Goal: Task Accomplishment & Management: Manage account settings

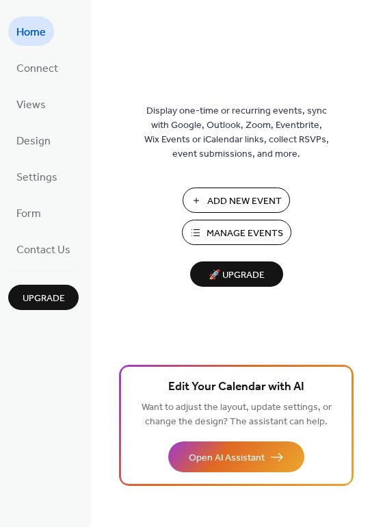
click at [246, 226] on span "Manage Events" at bounding box center [245, 233] width 77 height 14
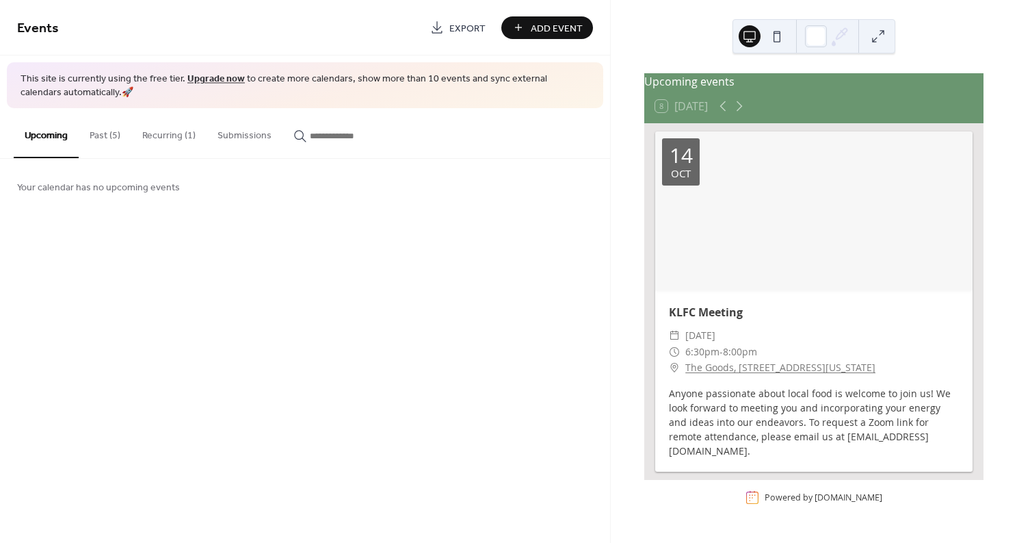
click at [168, 135] on button "Recurring (1)" at bounding box center [168, 132] width 75 height 49
click at [93, 135] on button "Past (5)" at bounding box center [105, 132] width 53 height 49
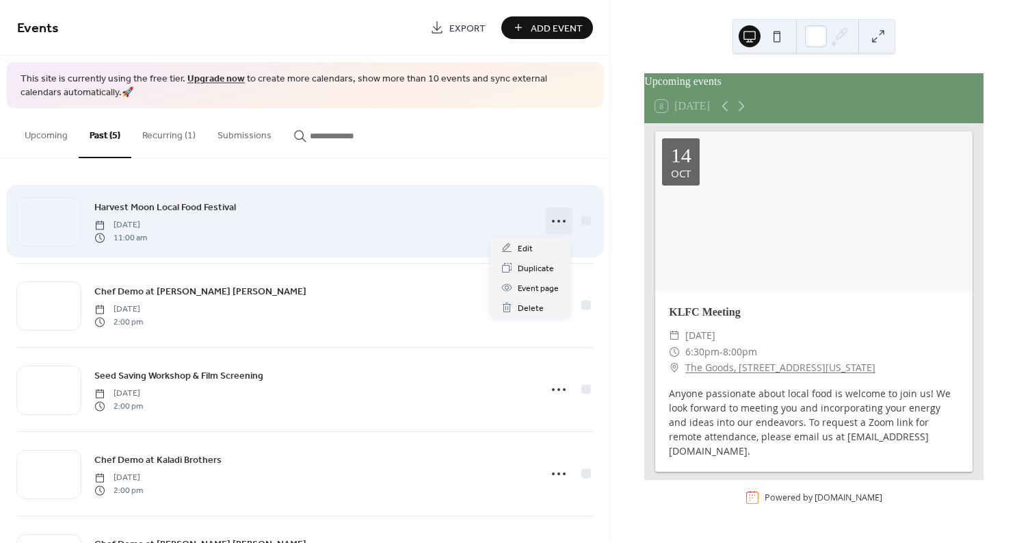
click at [553, 222] on icon at bounding box center [559, 221] width 22 height 22
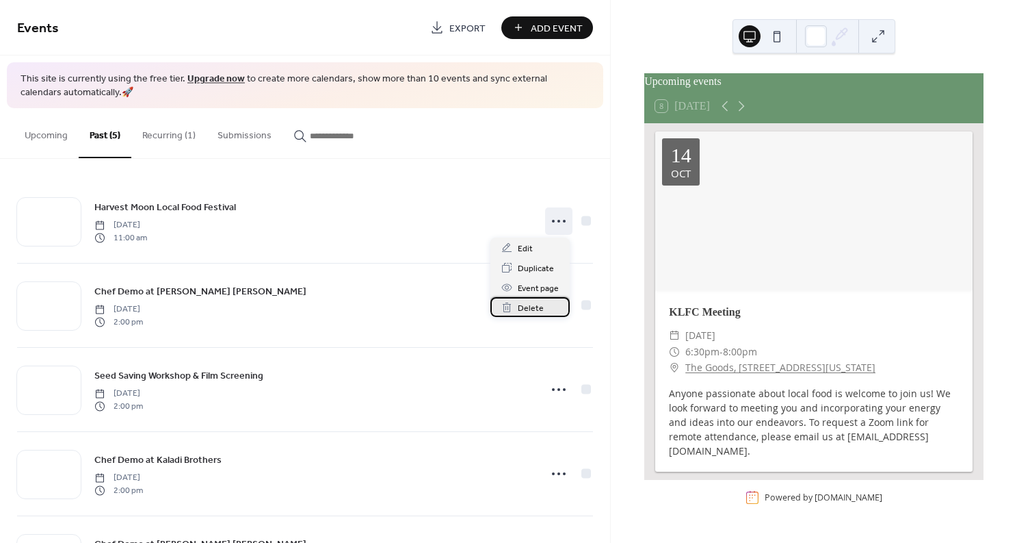
click at [527, 305] on span "Delete" at bounding box center [531, 308] width 26 height 14
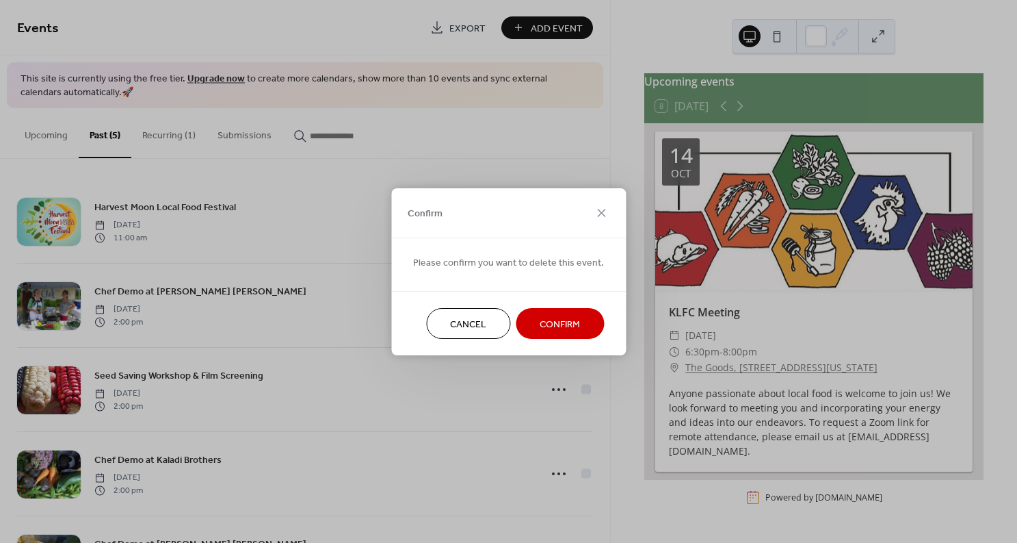
click at [561, 320] on span "Confirm" at bounding box center [560, 324] width 40 height 14
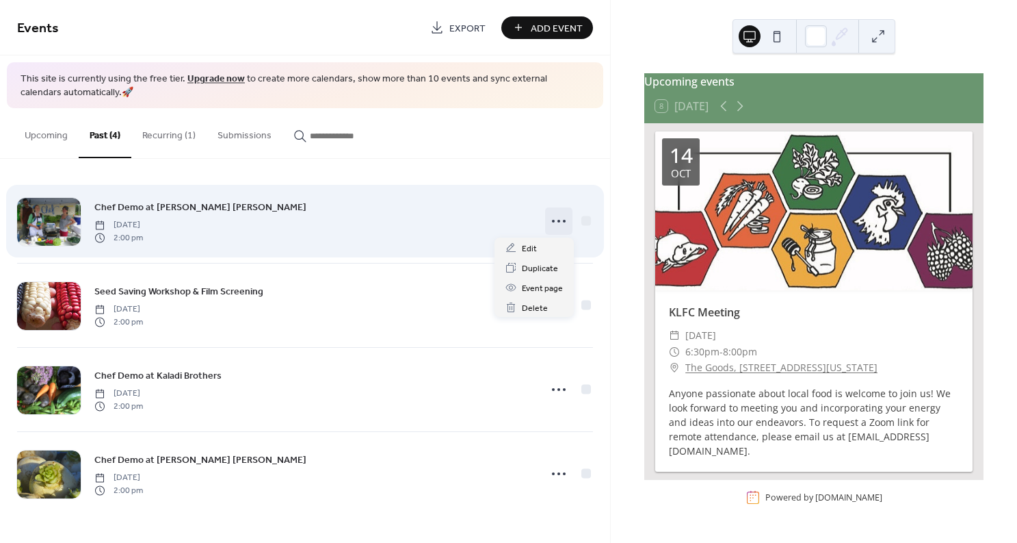
click at [555, 220] on icon at bounding box center [559, 221] width 22 height 22
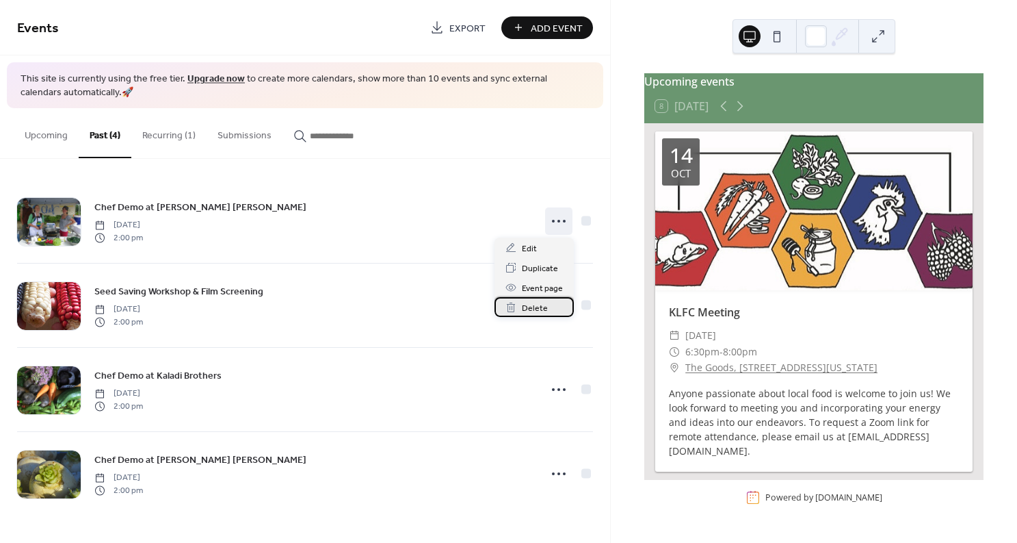
click at [545, 309] on span "Delete" at bounding box center [535, 308] width 26 height 14
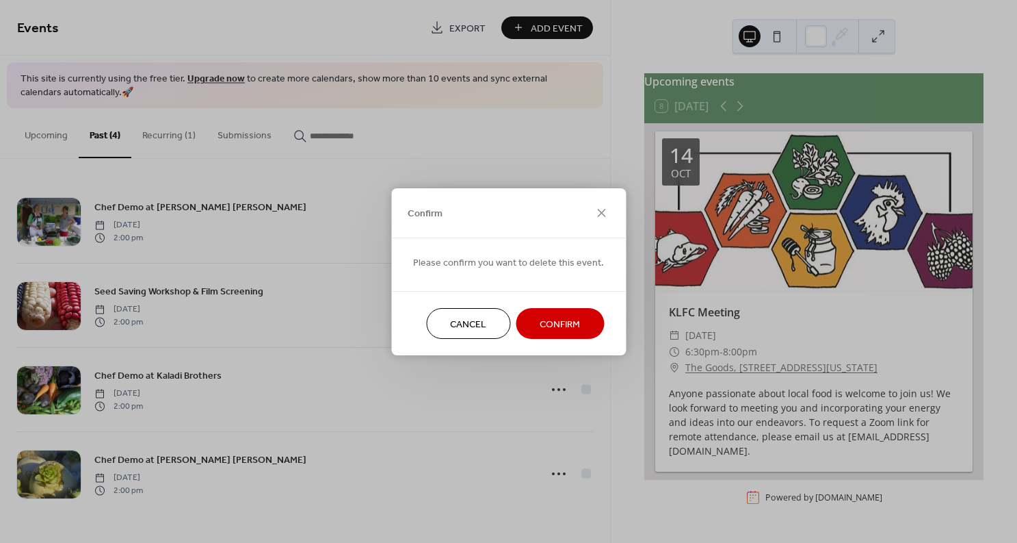
click at [554, 324] on span "Confirm" at bounding box center [560, 324] width 40 height 14
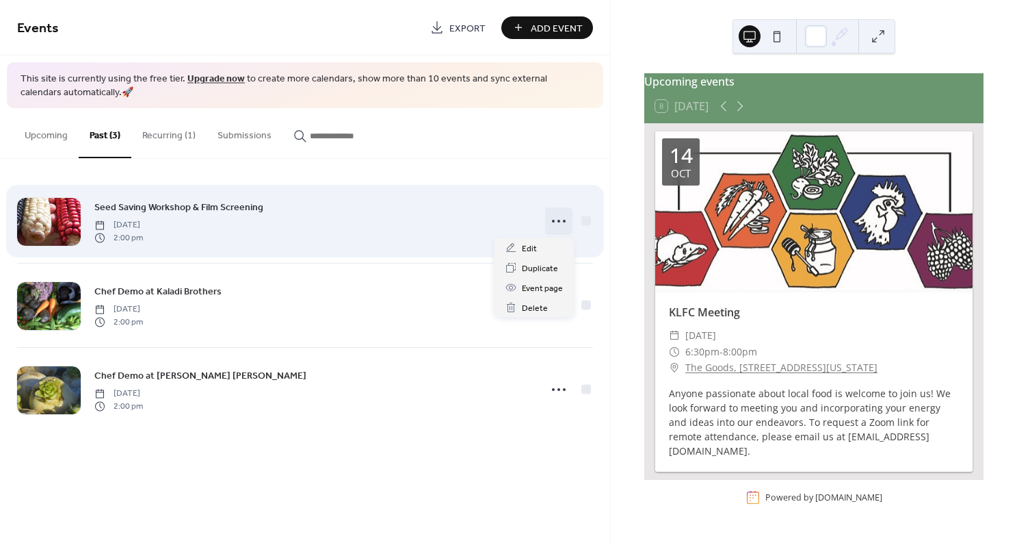
click at [554, 220] on icon at bounding box center [559, 221] width 22 height 22
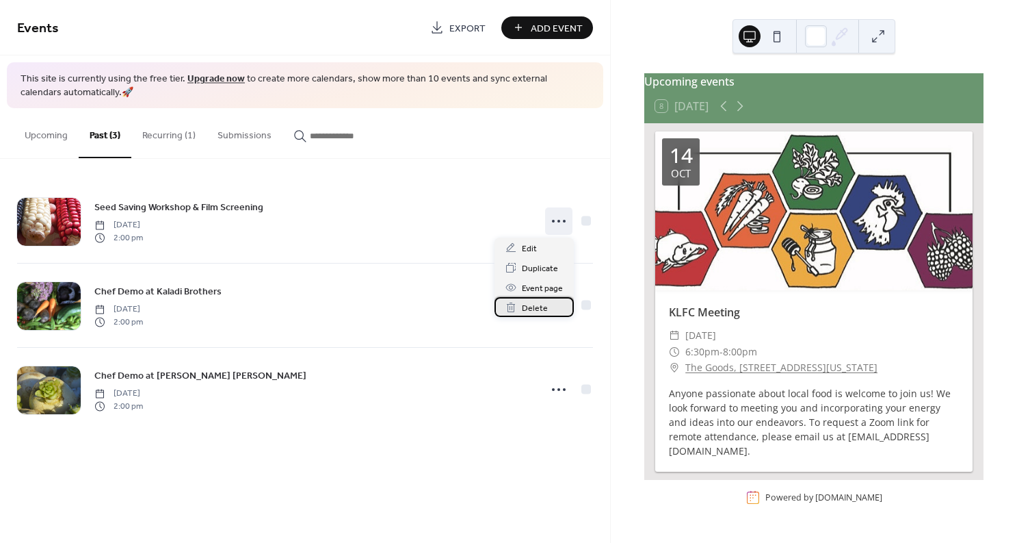
click at [532, 309] on span "Delete" at bounding box center [535, 308] width 26 height 14
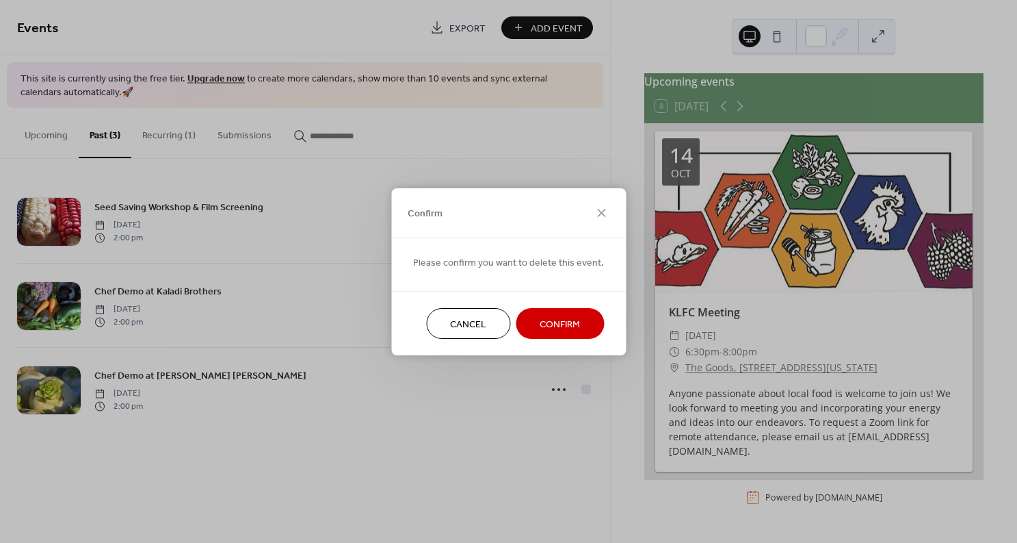
click at [569, 326] on span "Confirm" at bounding box center [560, 324] width 40 height 14
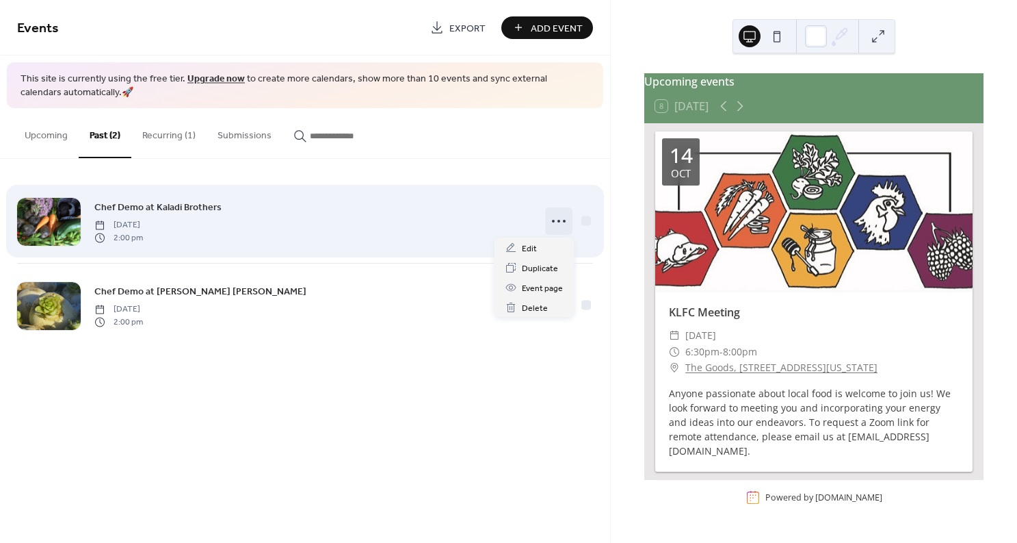
click at [558, 219] on icon at bounding box center [559, 221] width 22 height 22
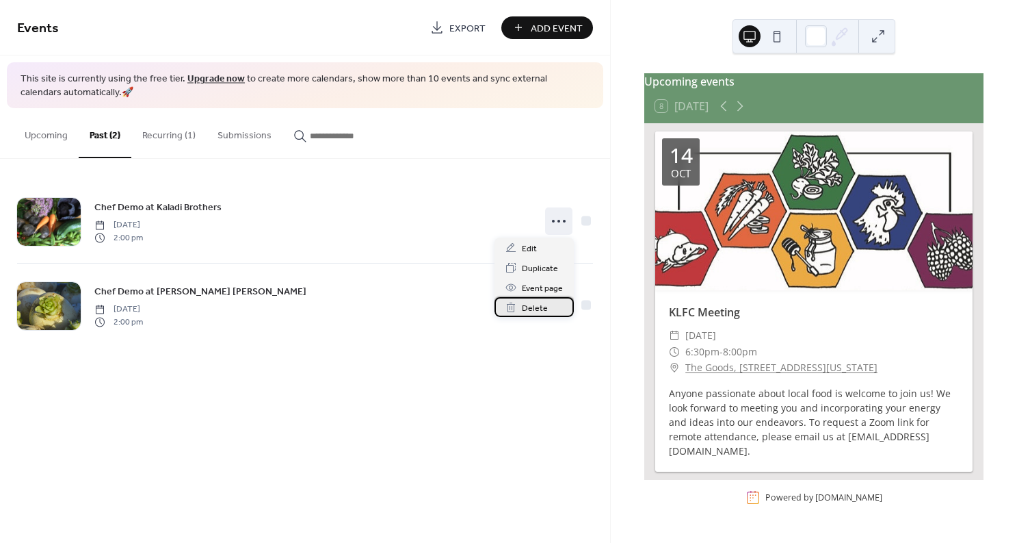
click at [545, 306] on span "Delete" at bounding box center [535, 308] width 26 height 14
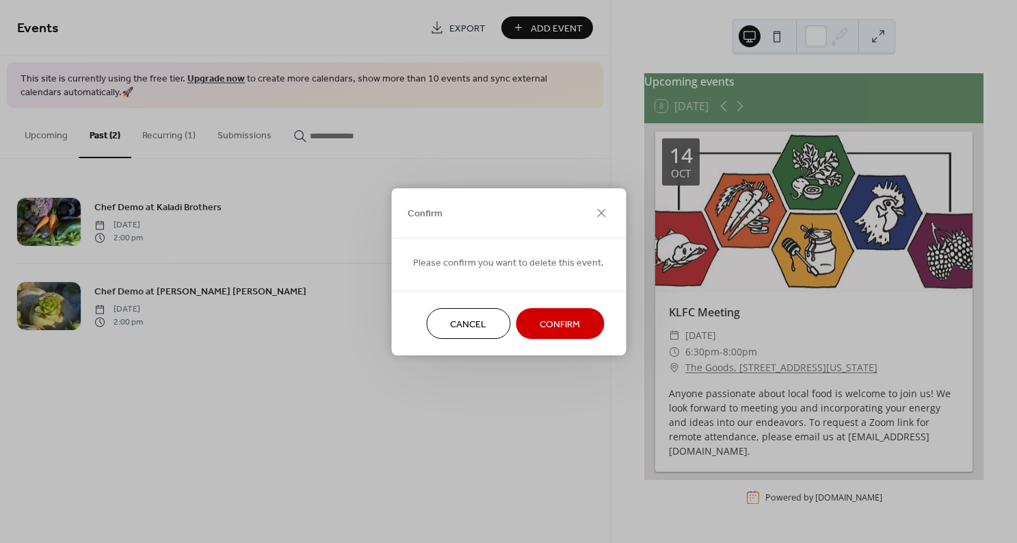
click at [554, 317] on span "Confirm" at bounding box center [560, 324] width 40 height 14
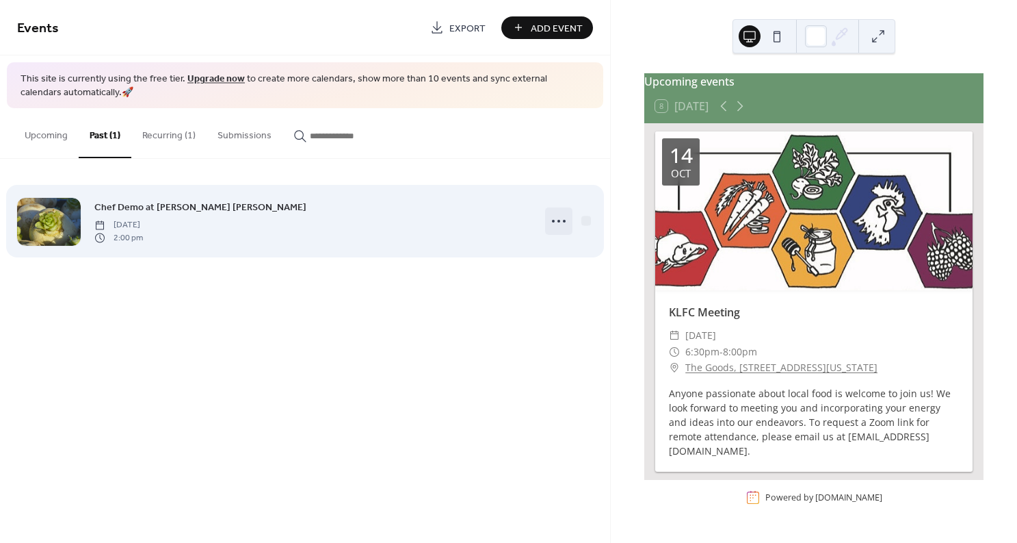
click at [557, 220] on icon at bounding box center [559, 221] width 22 height 22
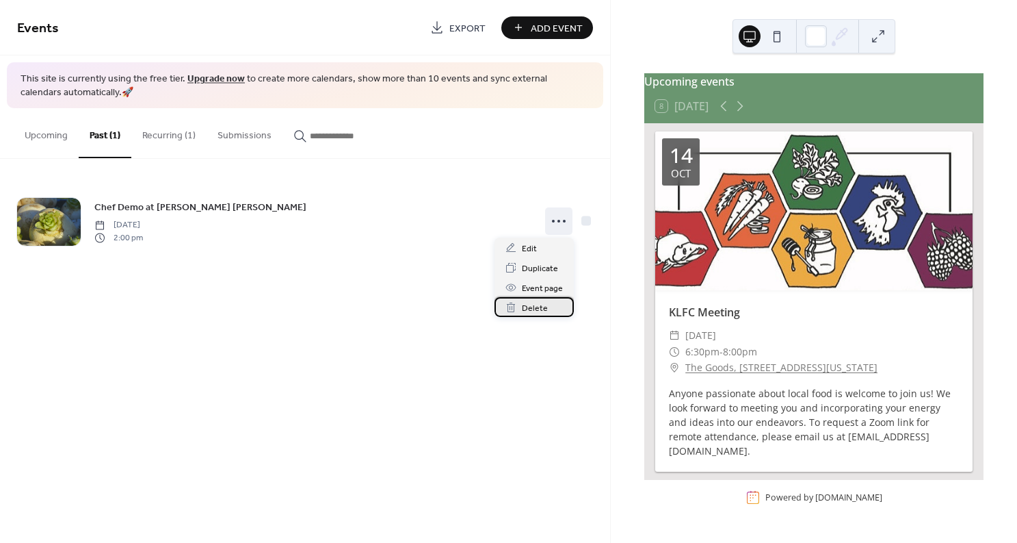
click at [534, 310] on span "Delete" at bounding box center [535, 308] width 26 height 14
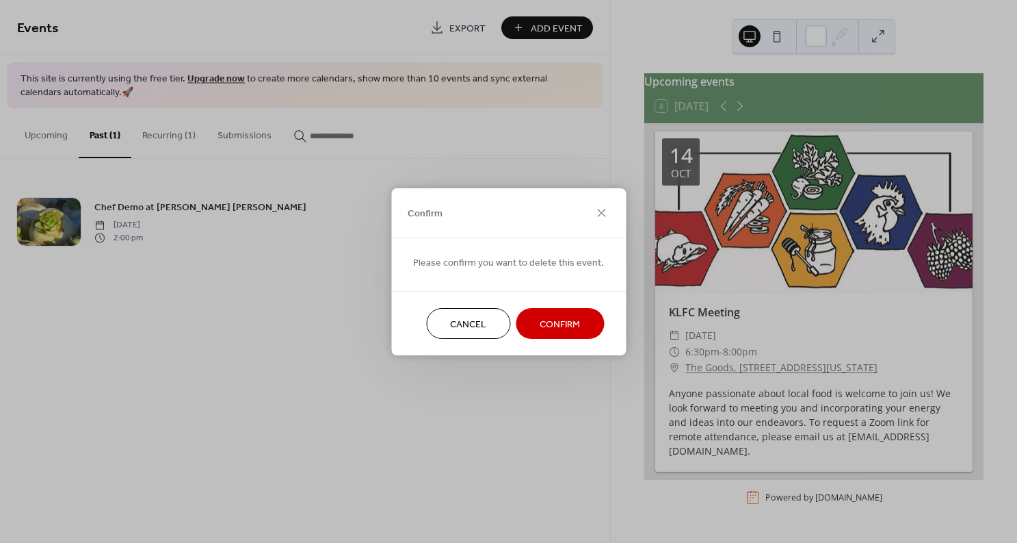
click at [553, 325] on span "Confirm" at bounding box center [560, 324] width 40 height 14
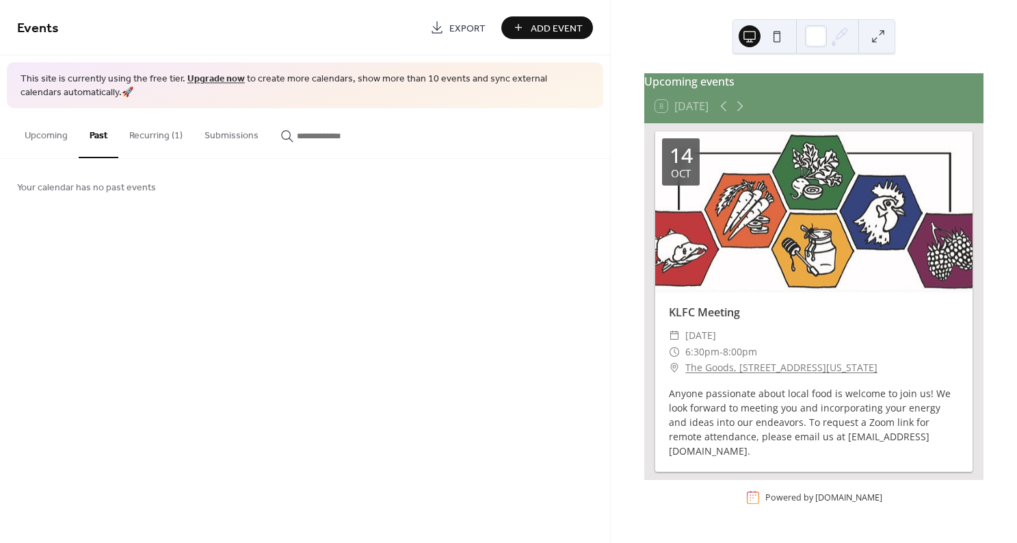
click at [167, 139] on button "Recurring (1)" at bounding box center [155, 132] width 75 height 49
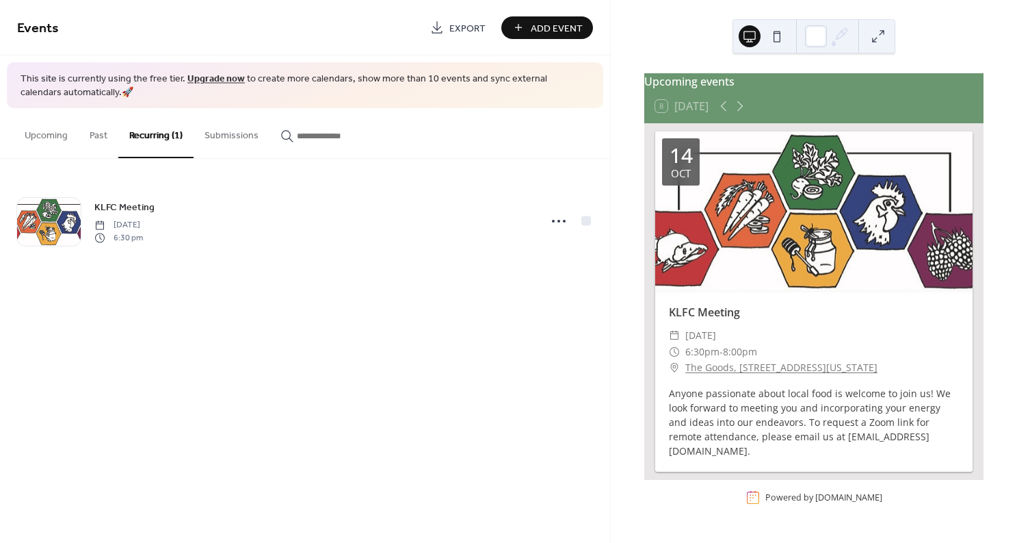
click at [47, 133] on button "Upcoming" at bounding box center [46, 132] width 65 height 49
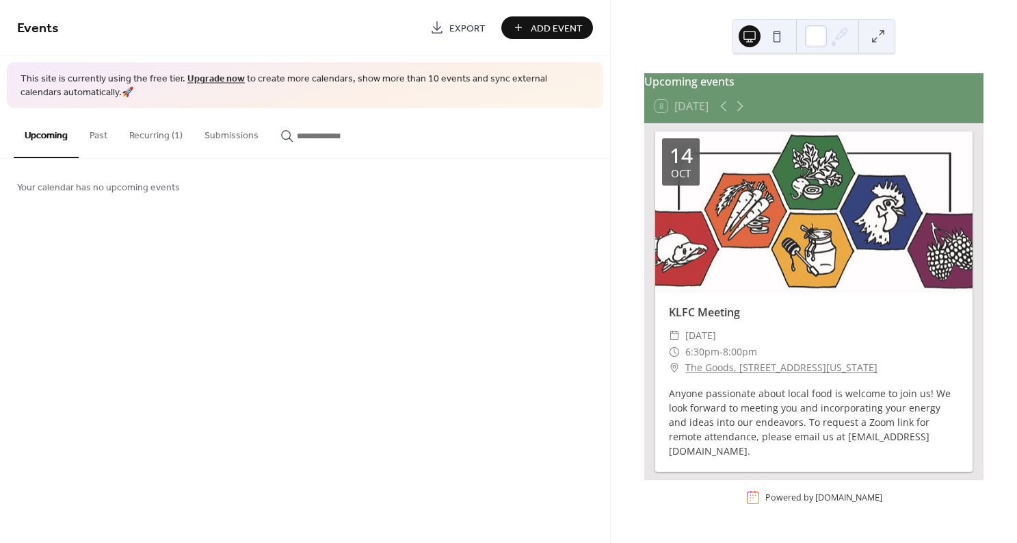
click at [138, 133] on button "Recurring (1)" at bounding box center [155, 132] width 75 height 49
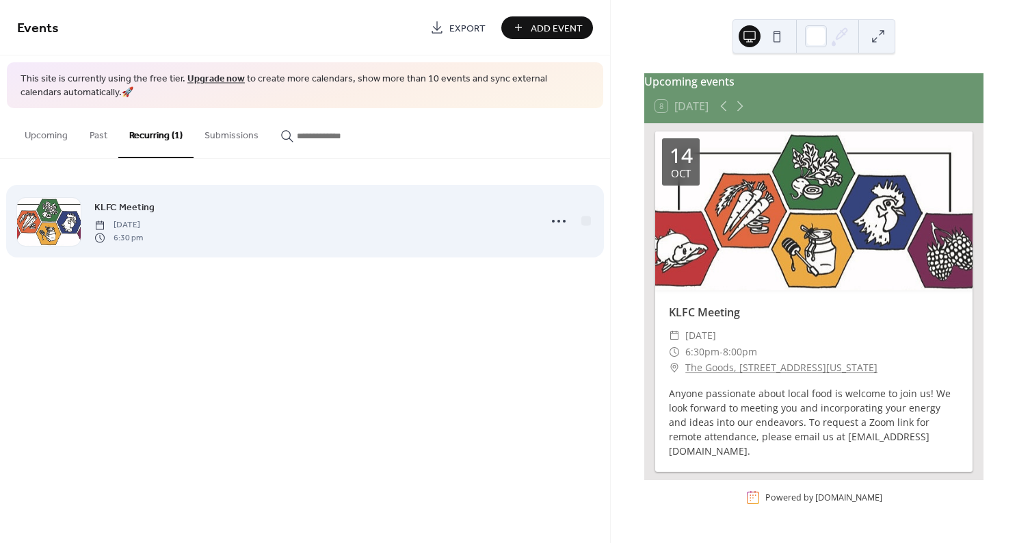
click at [129, 210] on span "KLFC Meeting" at bounding box center [124, 207] width 60 height 14
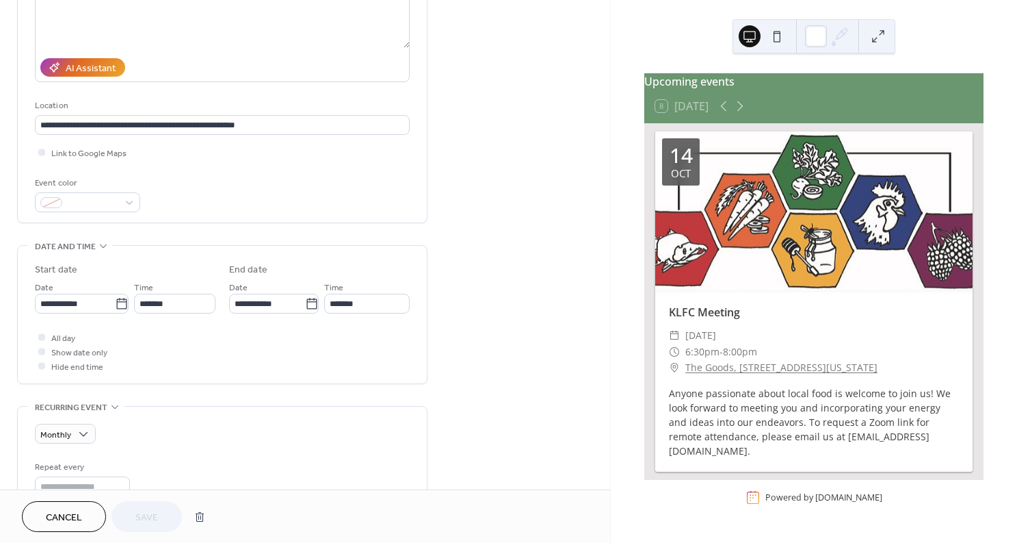
scroll to position [178, 0]
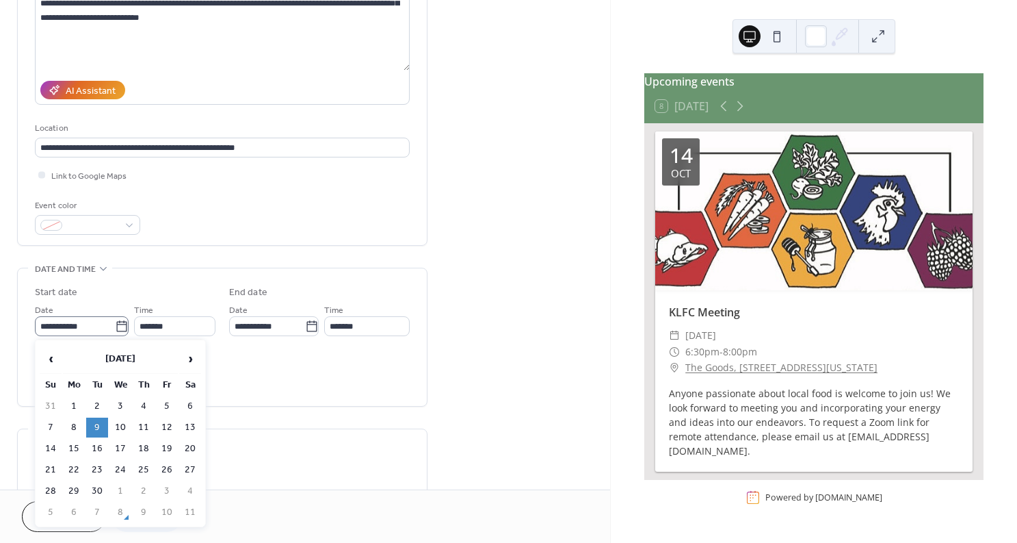
click at [118, 327] on icon at bounding box center [122, 326] width 14 height 14
click at [115, 327] on input "**********" at bounding box center [75, 326] width 80 height 20
click at [195, 356] on span "›" at bounding box center [190, 358] width 21 height 27
click at [100, 444] on td "11" at bounding box center [97, 449] width 22 height 20
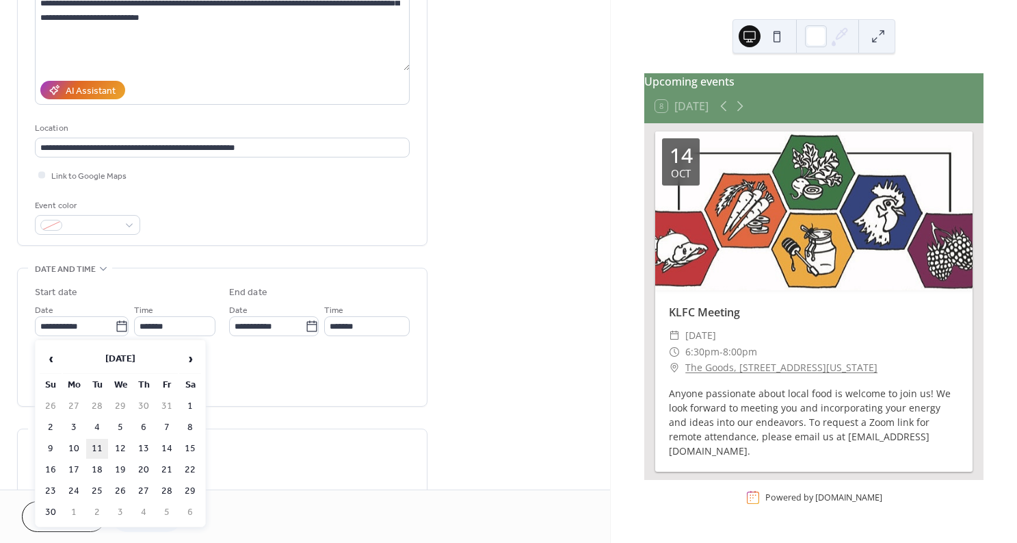
type input "**********"
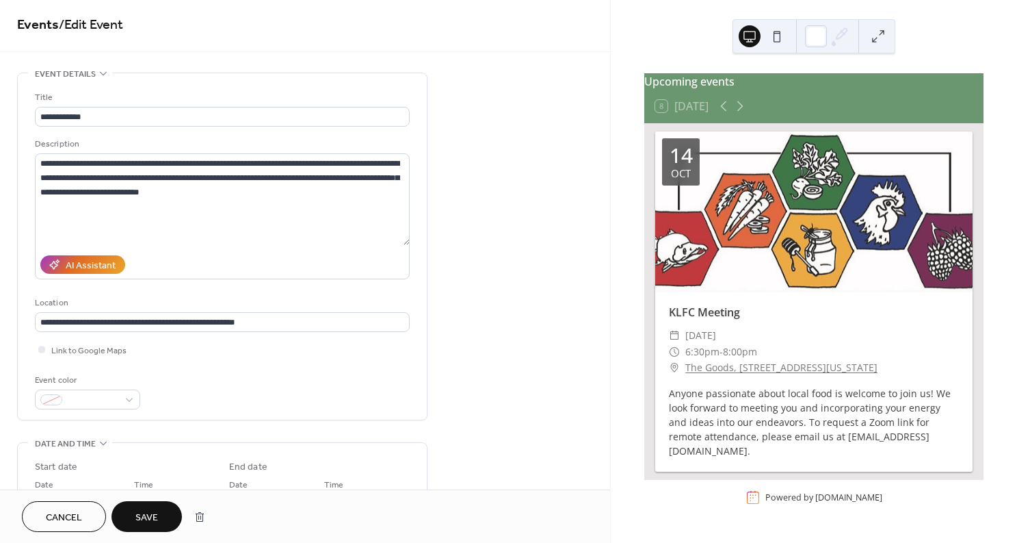
scroll to position [0, 0]
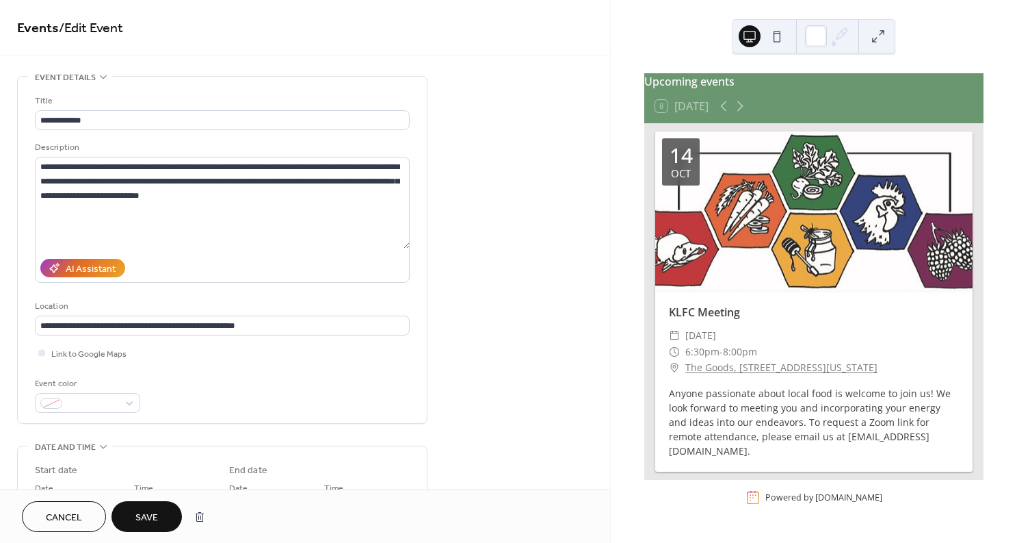
click at [152, 510] on span "Save" at bounding box center [146, 517] width 23 height 14
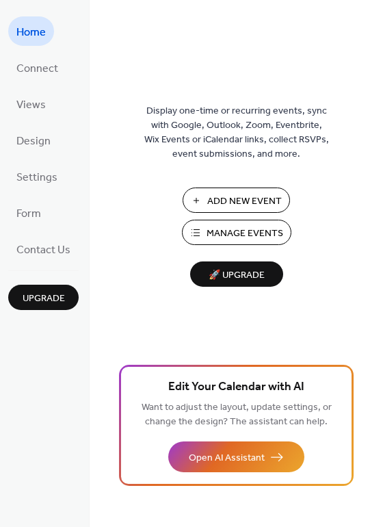
click at [247, 196] on span "Add New Event" at bounding box center [244, 201] width 75 height 14
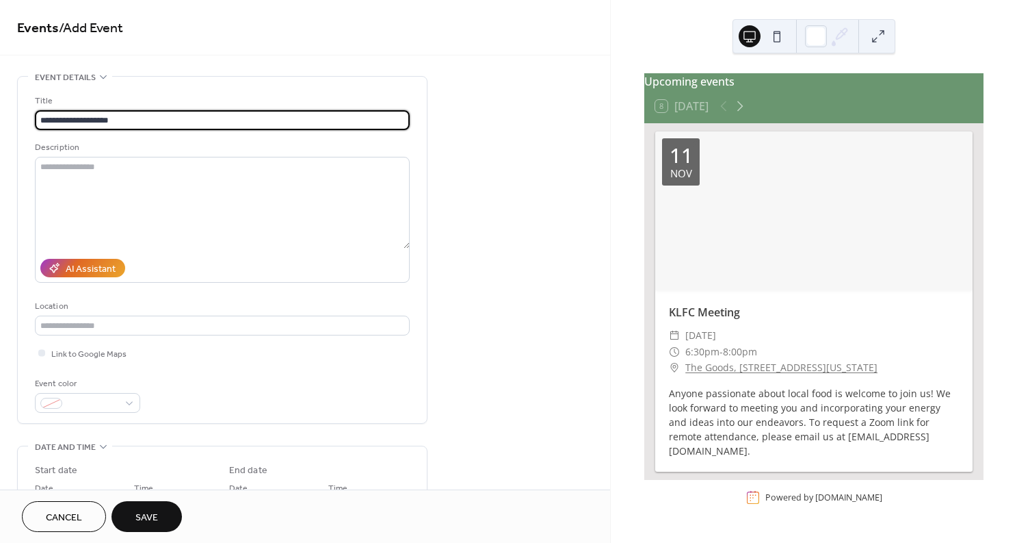
type input "**********"
click at [480, 154] on div "**********" at bounding box center [305, 494] width 610 height 837
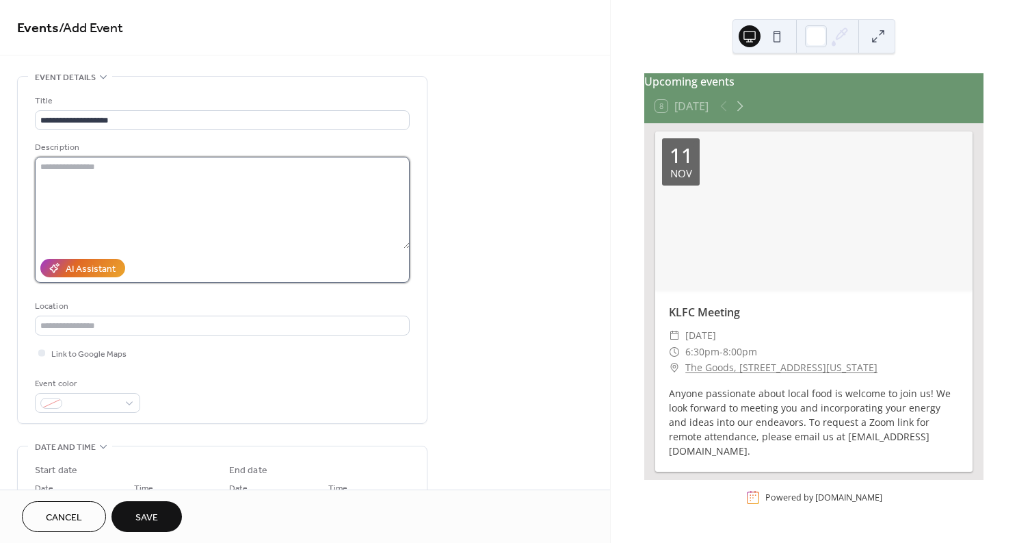
click at [247, 187] on textarea at bounding box center [222, 203] width 375 height 92
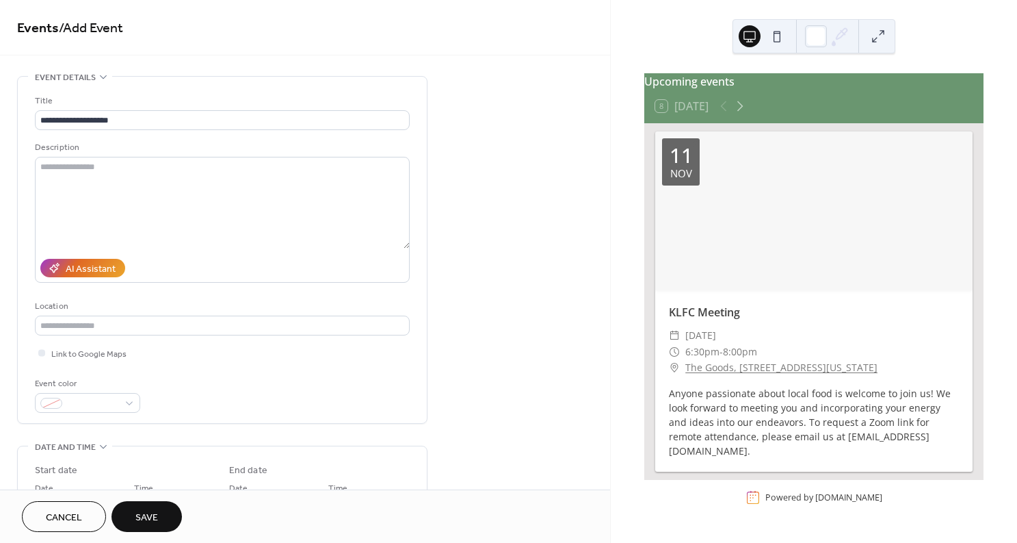
click at [536, 277] on div "**********" at bounding box center [305, 494] width 610 height 837
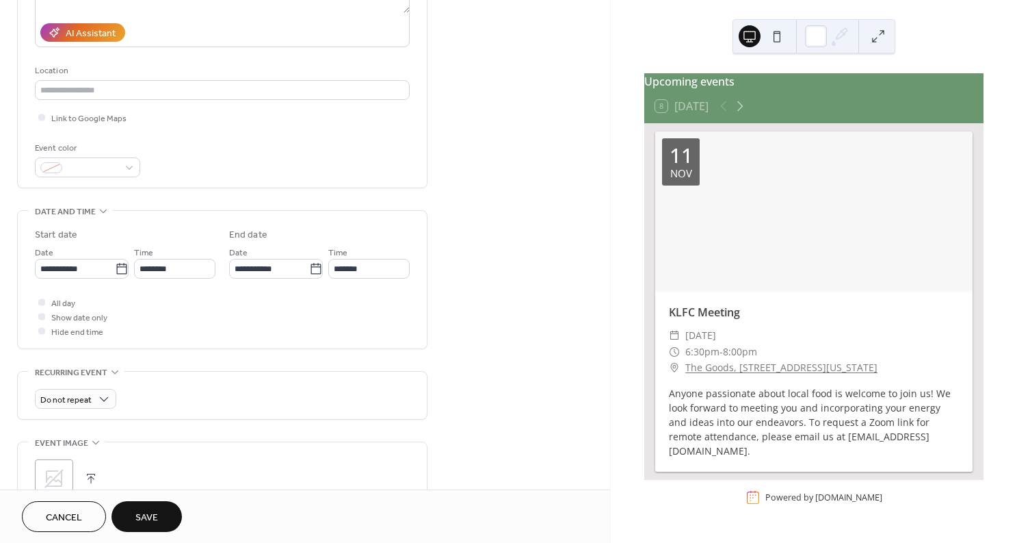
scroll to position [238, 0]
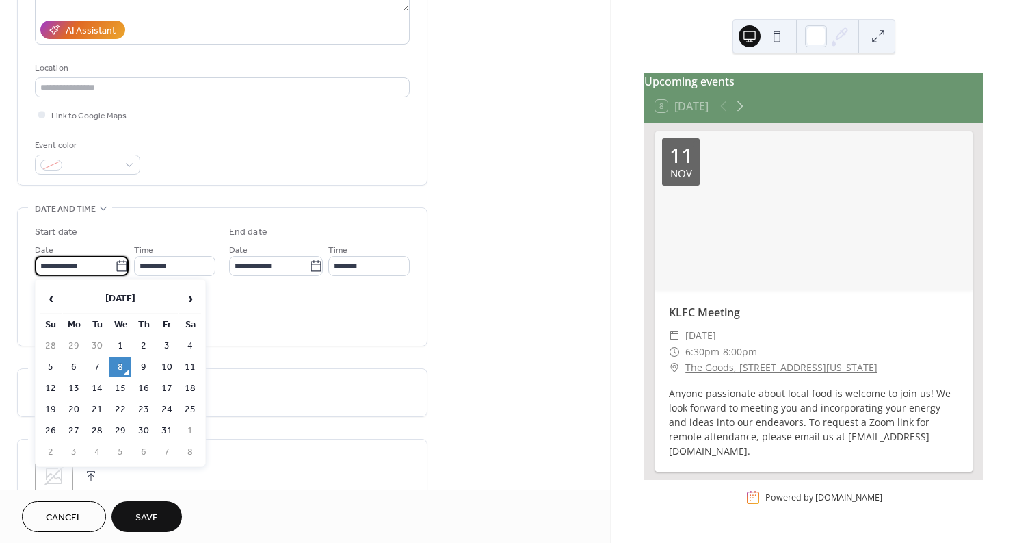
click at [91, 261] on input "**********" at bounding box center [75, 266] width 80 height 20
click at [137, 368] on td "9" at bounding box center [144, 367] width 22 height 20
type input "**********"
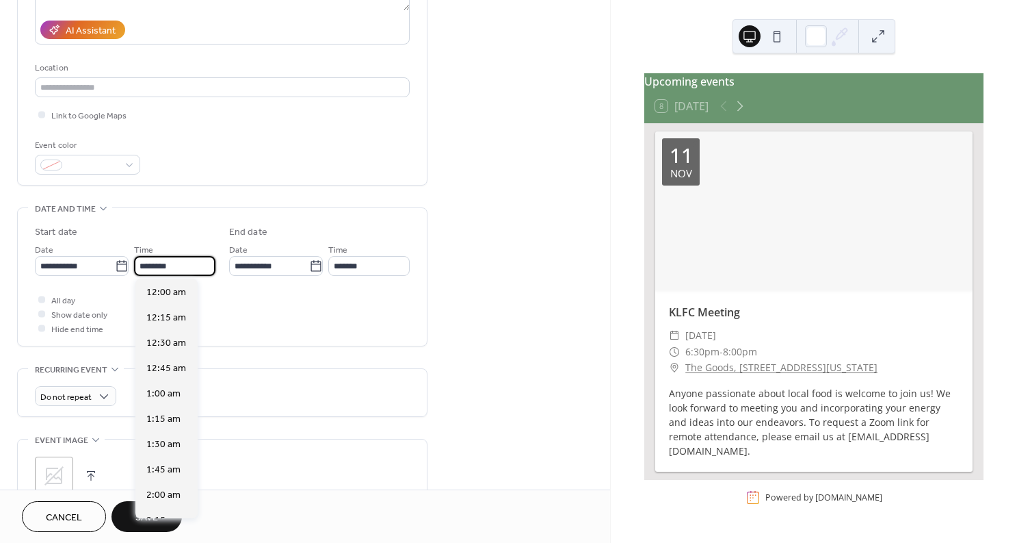
scroll to position [1215, 0]
drag, startPoint x: 176, startPoint y: 267, endPoint x: 130, endPoint y: 265, distance: 45.9
click at [130, 265] on div "**********" at bounding box center [125, 258] width 181 height 34
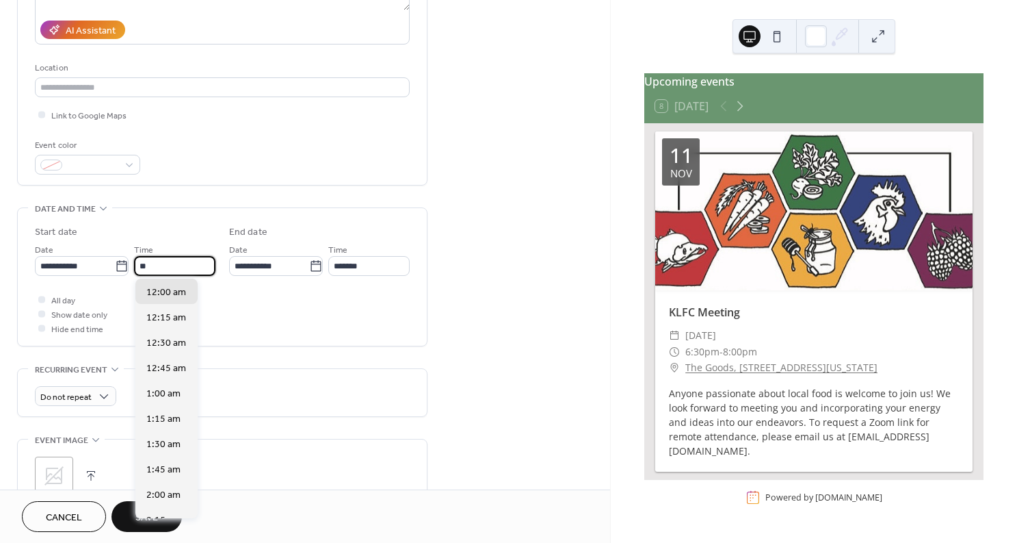
scroll to position [1012, 0]
click at [179, 343] on span "10:30 am" at bounding box center [166, 343] width 40 height 14
type input "********"
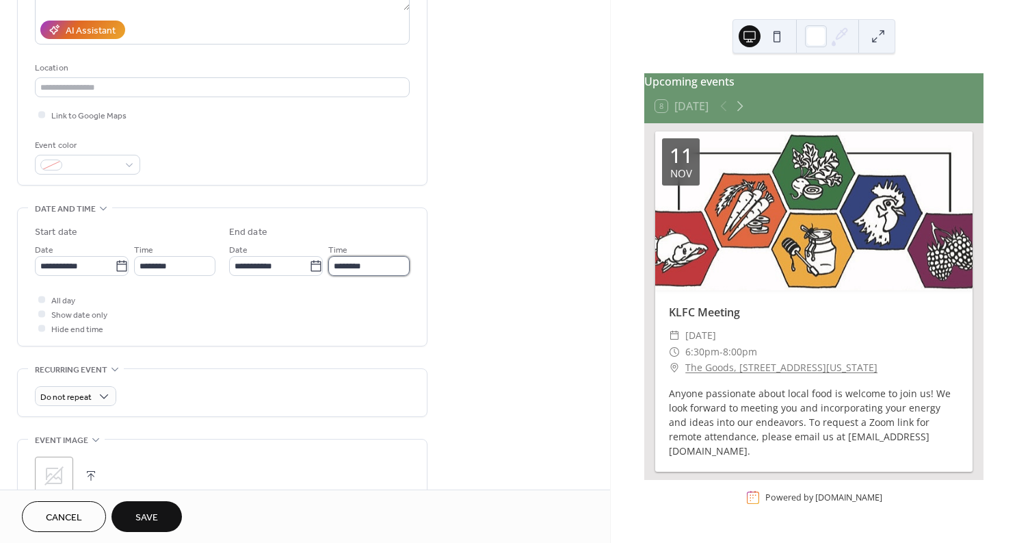
click at [367, 269] on input "********" at bounding box center [368, 266] width 81 height 20
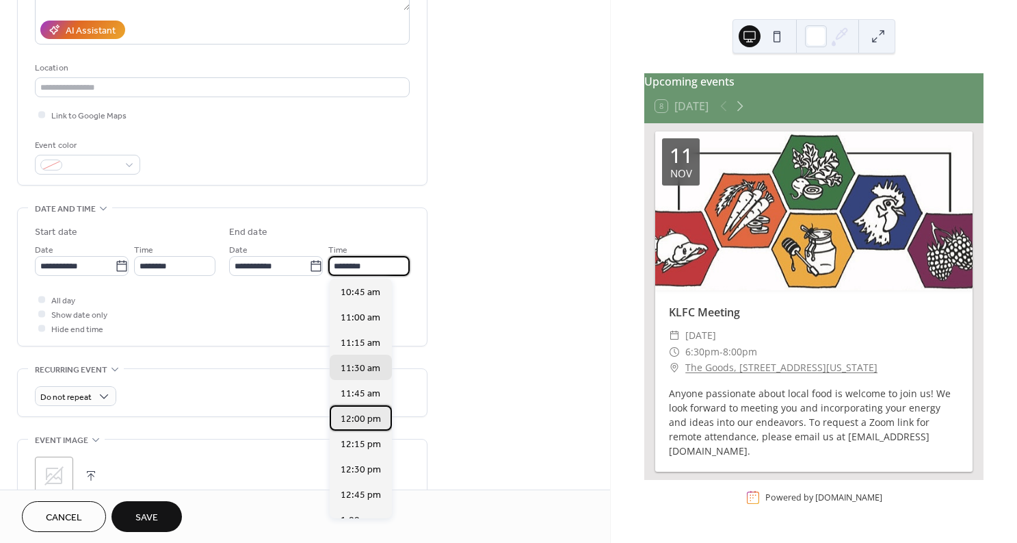
click at [361, 414] on span "12:00 pm" at bounding box center [361, 419] width 40 height 14
type input "********"
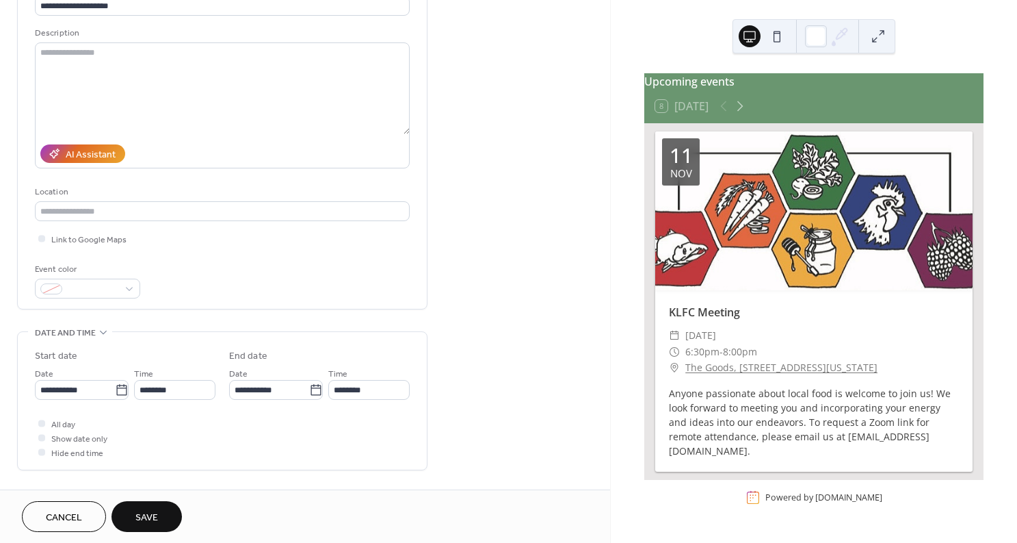
scroll to position [60, 0]
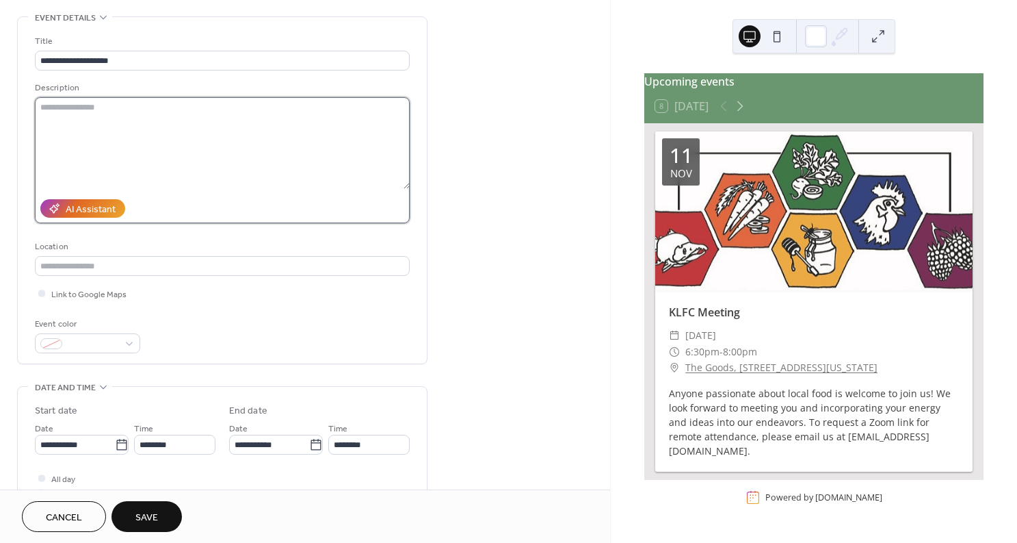
click at [186, 154] on textarea at bounding box center [222, 143] width 375 height 92
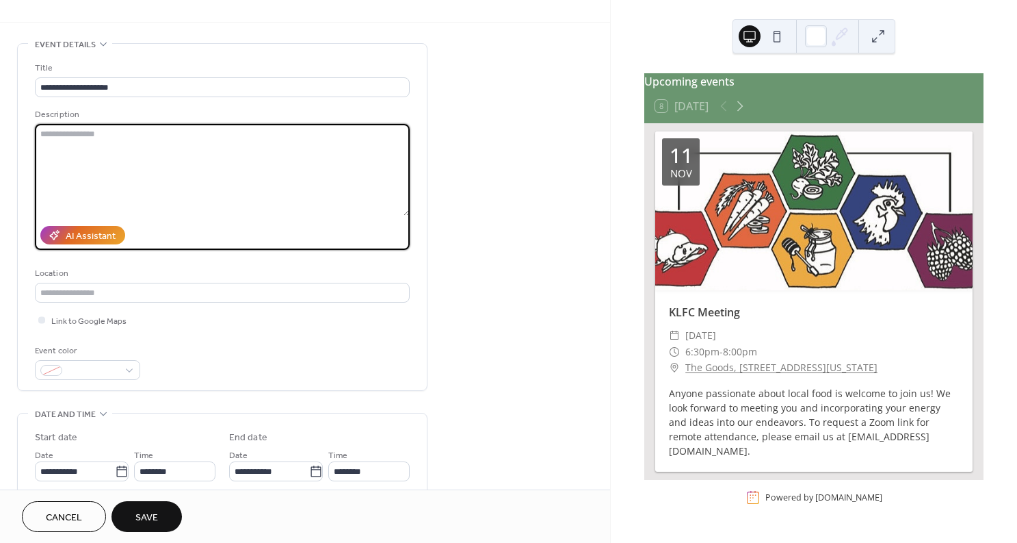
scroll to position [0, 0]
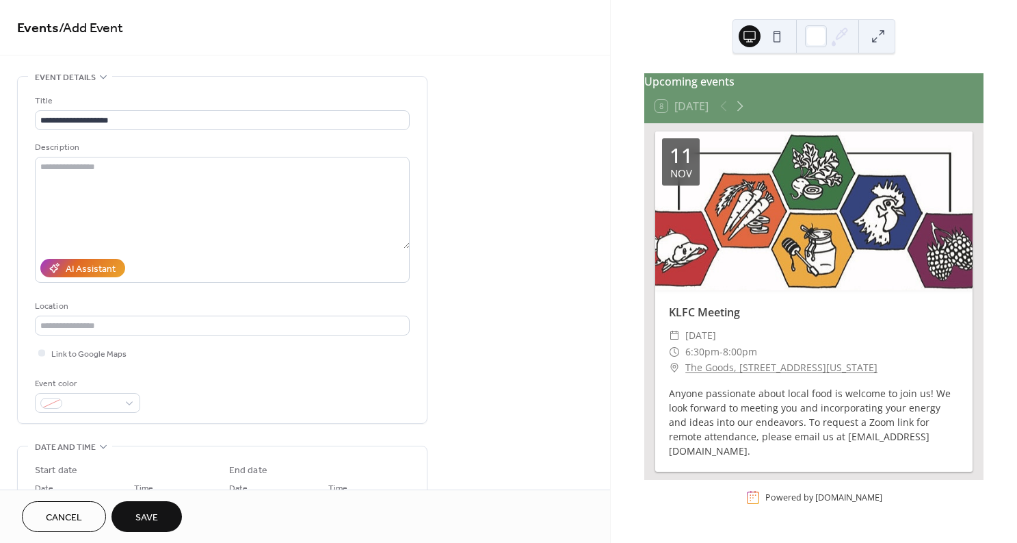
click at [519, 270] on div "**********" at bounding box center [305, 494] width 610 height 837
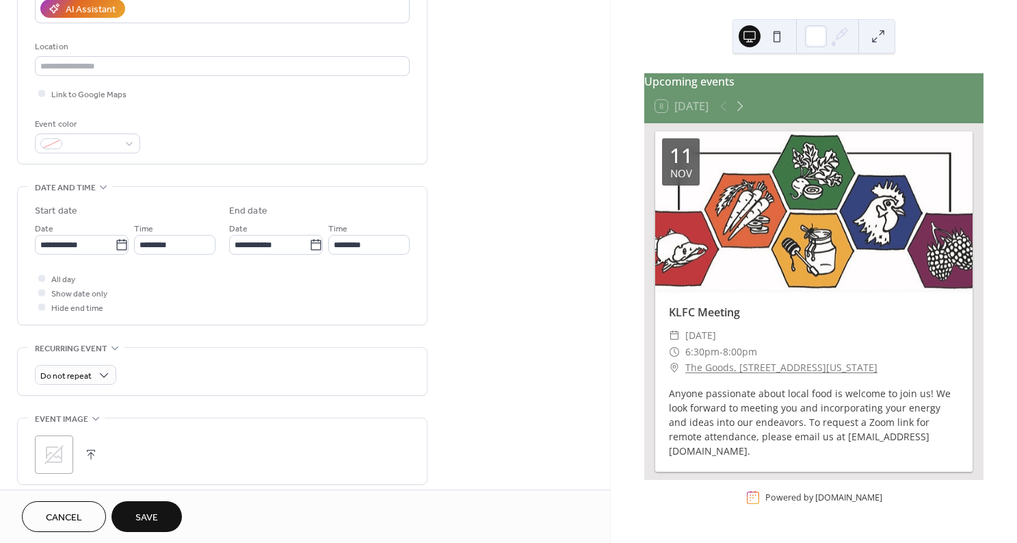
scroll to position [262, 0]
click at [174, 358] on div "Do not repeat" at bounding box center [222, 368] width 375 height 47
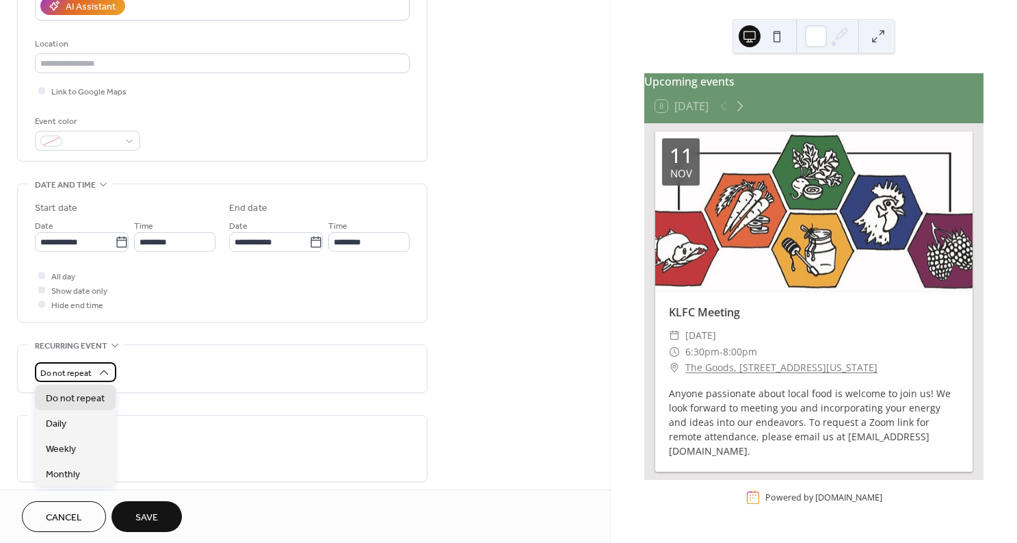
click at [62, 365] on span "Do not repeat" at bounding box center [65, 373] width 51 height 16
click at [71, 452] on span "Weekly" at bounding box center [61, 449] width 30 height 14
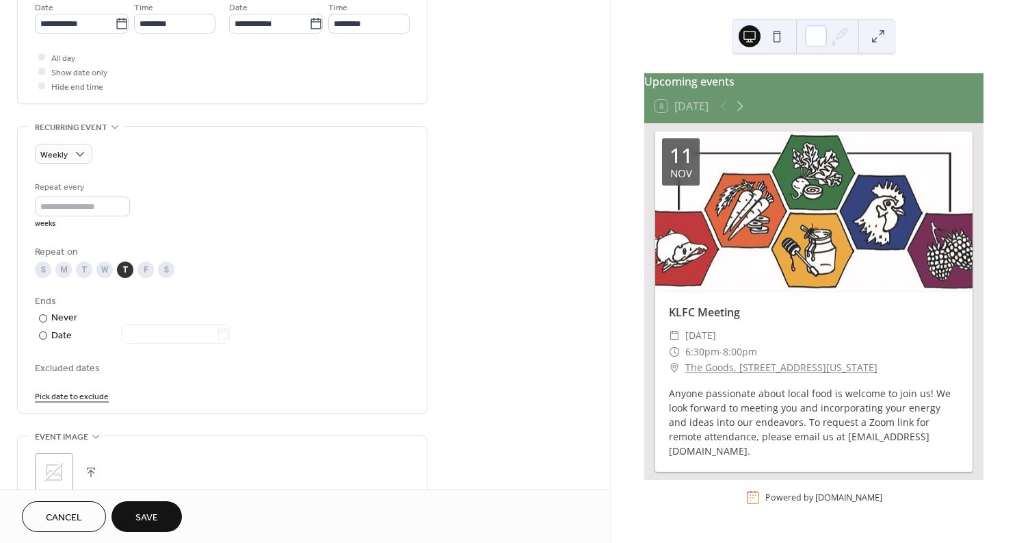
scroll to position [582, 0]
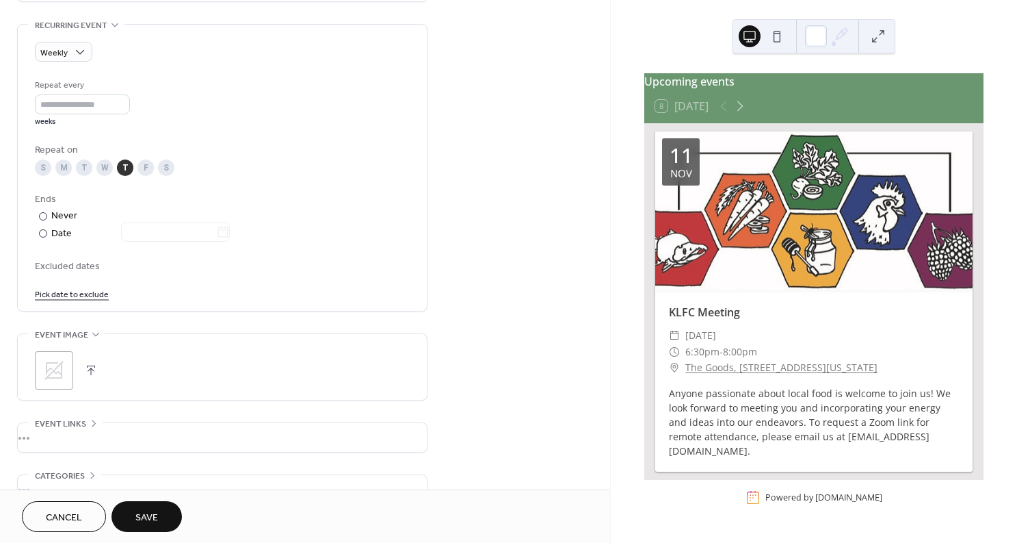
click at [48, 367] on icon at bounding box center [54, 370] width 22 height 22
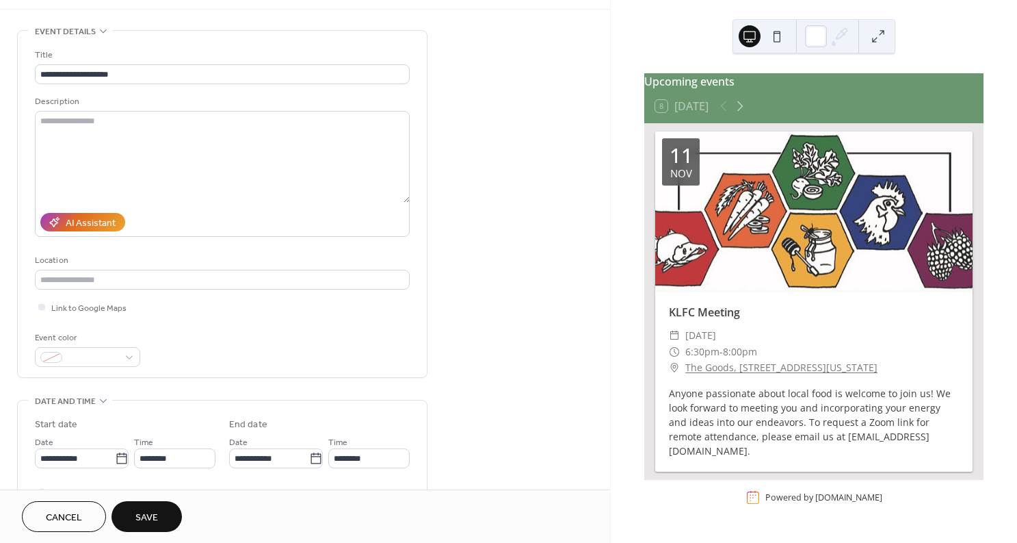
scroll to position [0, 0]
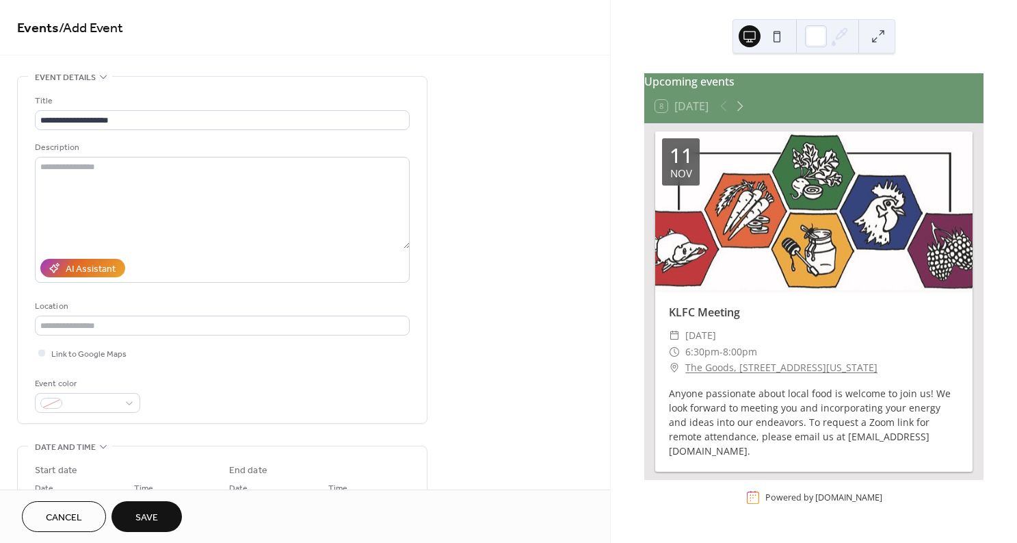
click at [155, 523] on span "Save" at bounding box center [146, 517] width 23 height 14
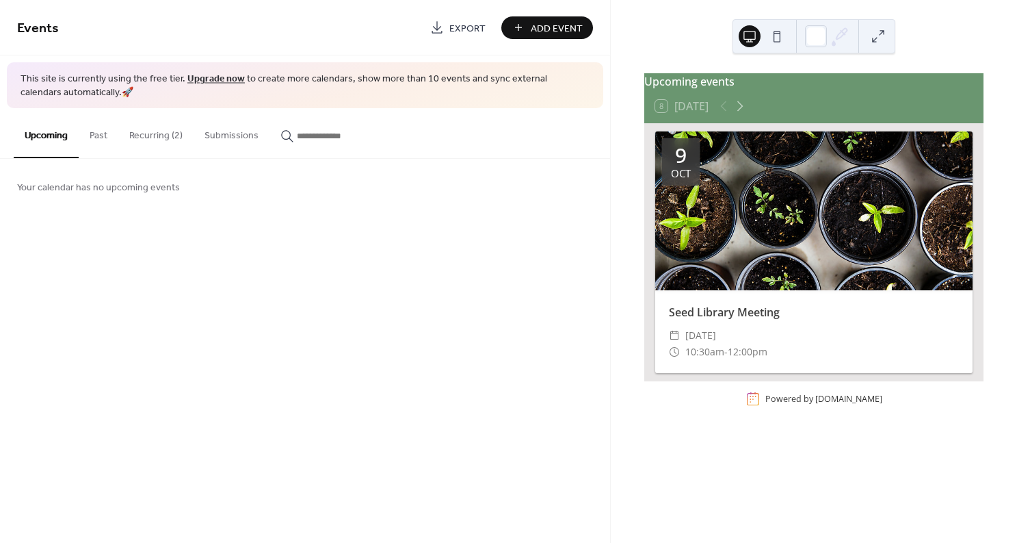
click at [159, 141] on button "Recurring (2)" at bounding box center [155, 132] width 75 height 49
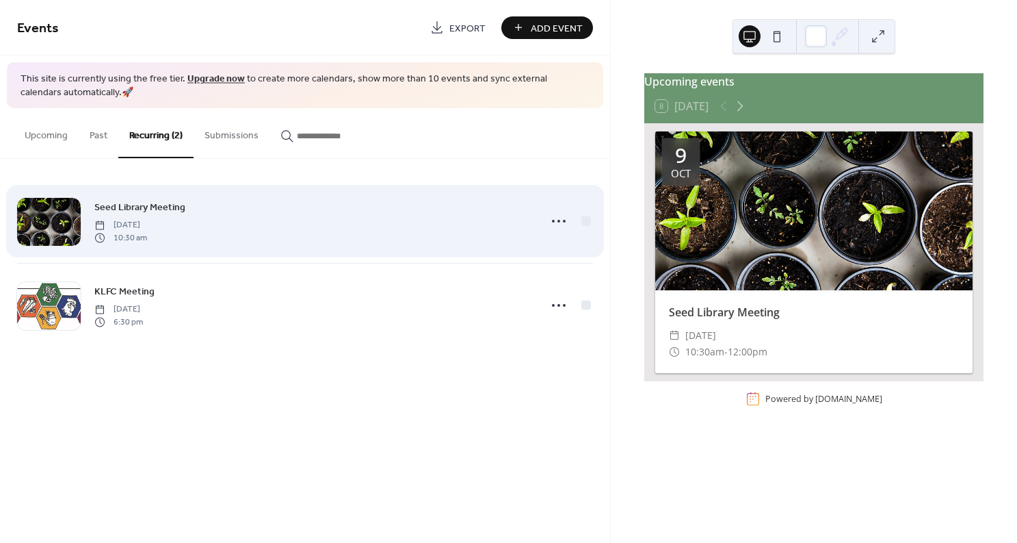
click at [147, 241] on span "10:30 am" at bounding box center [120, 237] width 53 height 12
click at [556, 223] on icon at bounding box center [559, 221] width 22 height 22
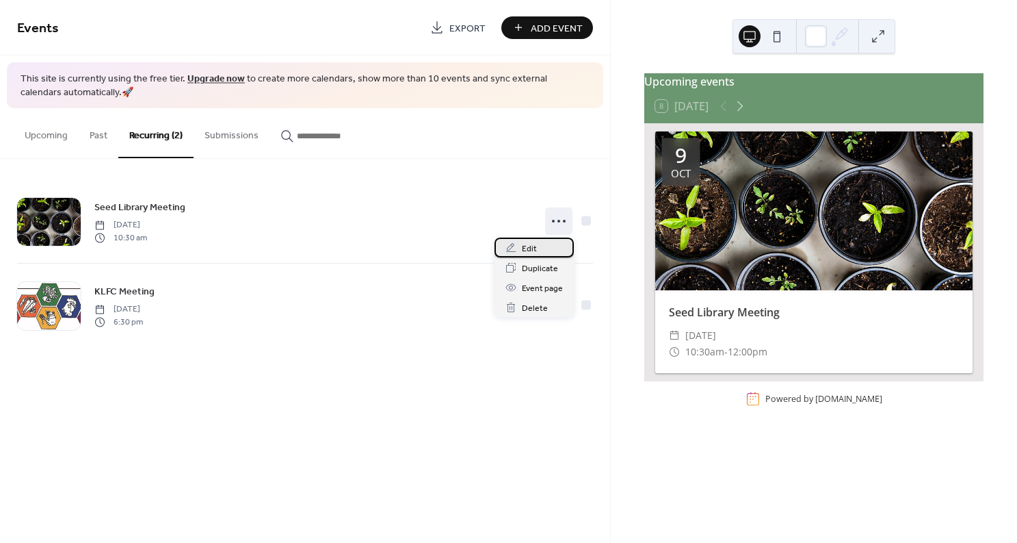
click at [539, 247] on div "Edit" at bounding box center [534, 247] width 79 height 20
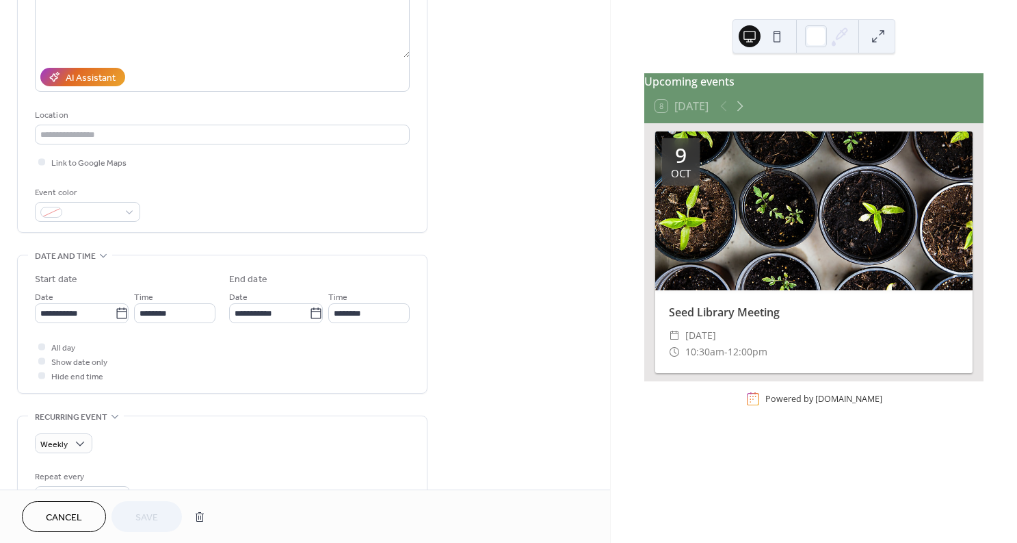
scroll to position [210, 0]
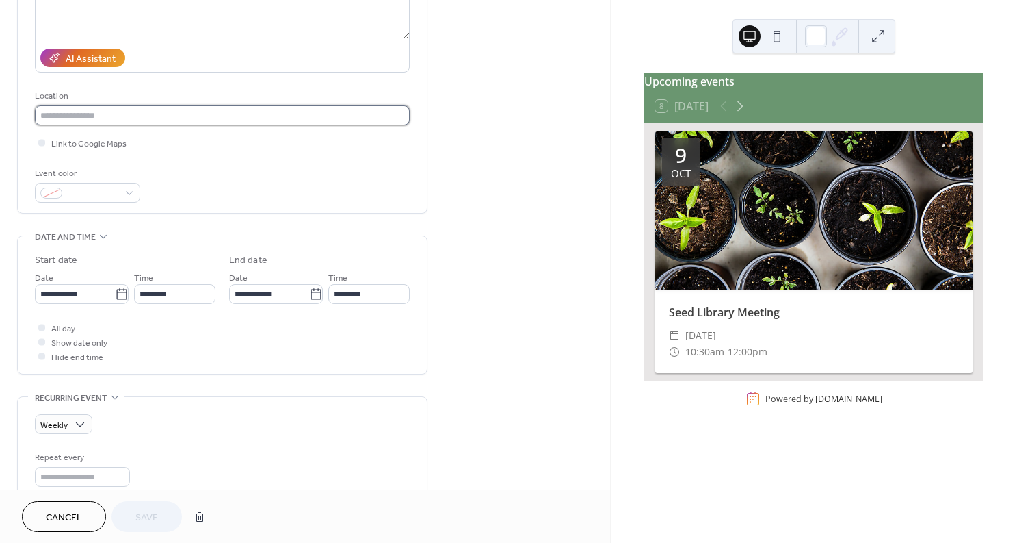
click at [93, 116] on input "text" at bounding box center [222, 115] width 375 height 20
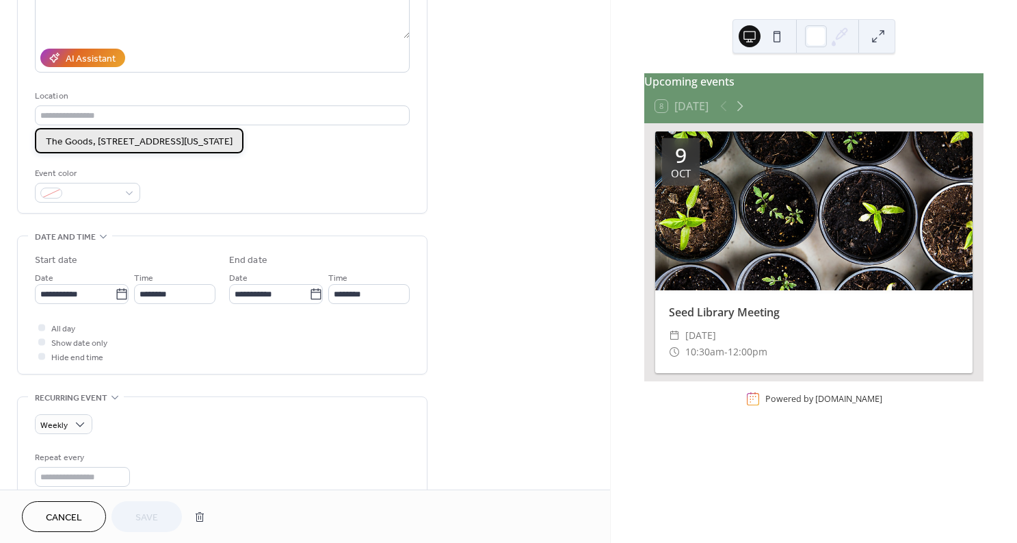
click at [101, 144] on span "The Goods, [STREET_ADDRESS][US_STATE]" at bounding box center [139, 142] width 187 height 14
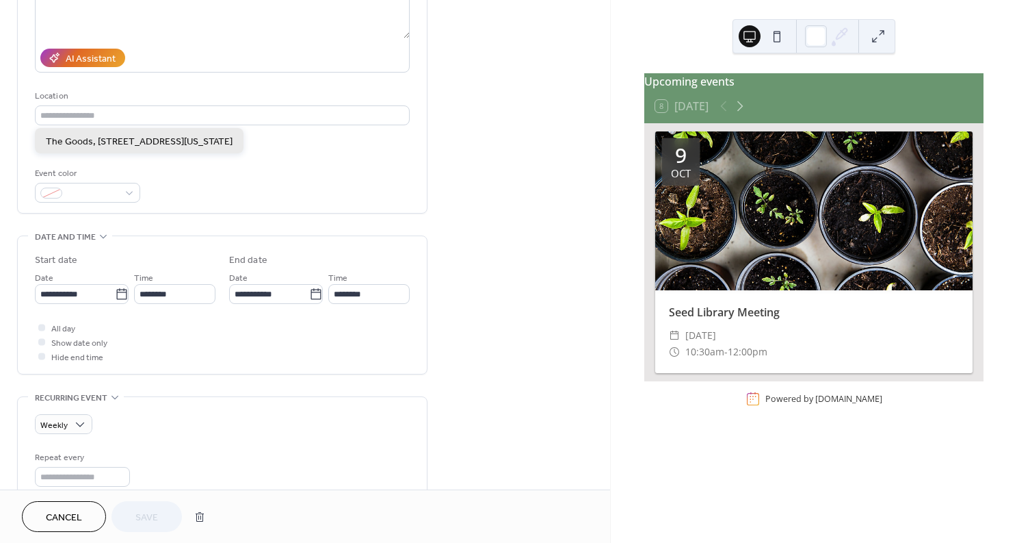
type input "**********"
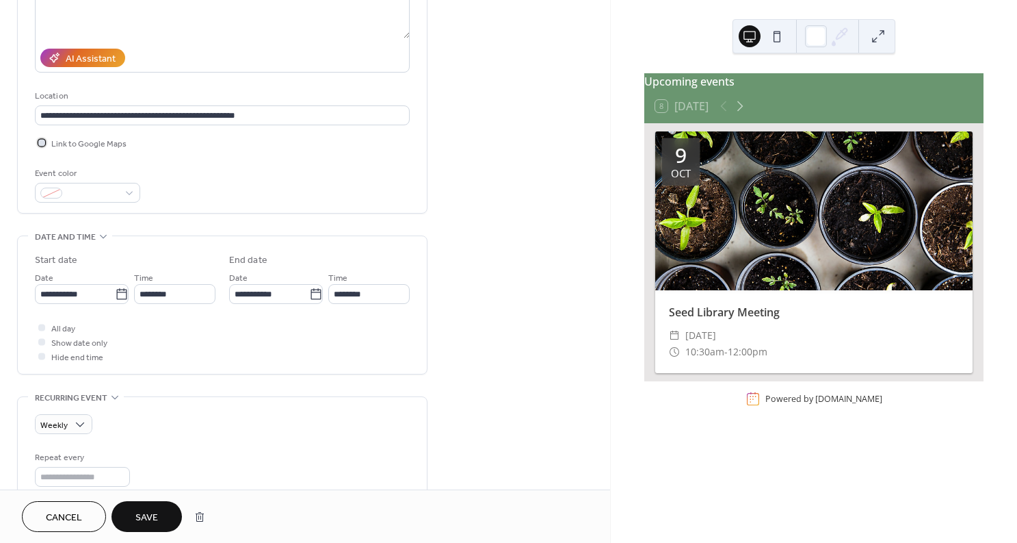
click at [43, 142] on div at bounding box center [41, 142] width 7 height 7
click at [166, 514] on button "Save" at bounding box center [147, 516] width 70 height 31
